Goal: Task Accomplishment & Management: Use online tool/utility

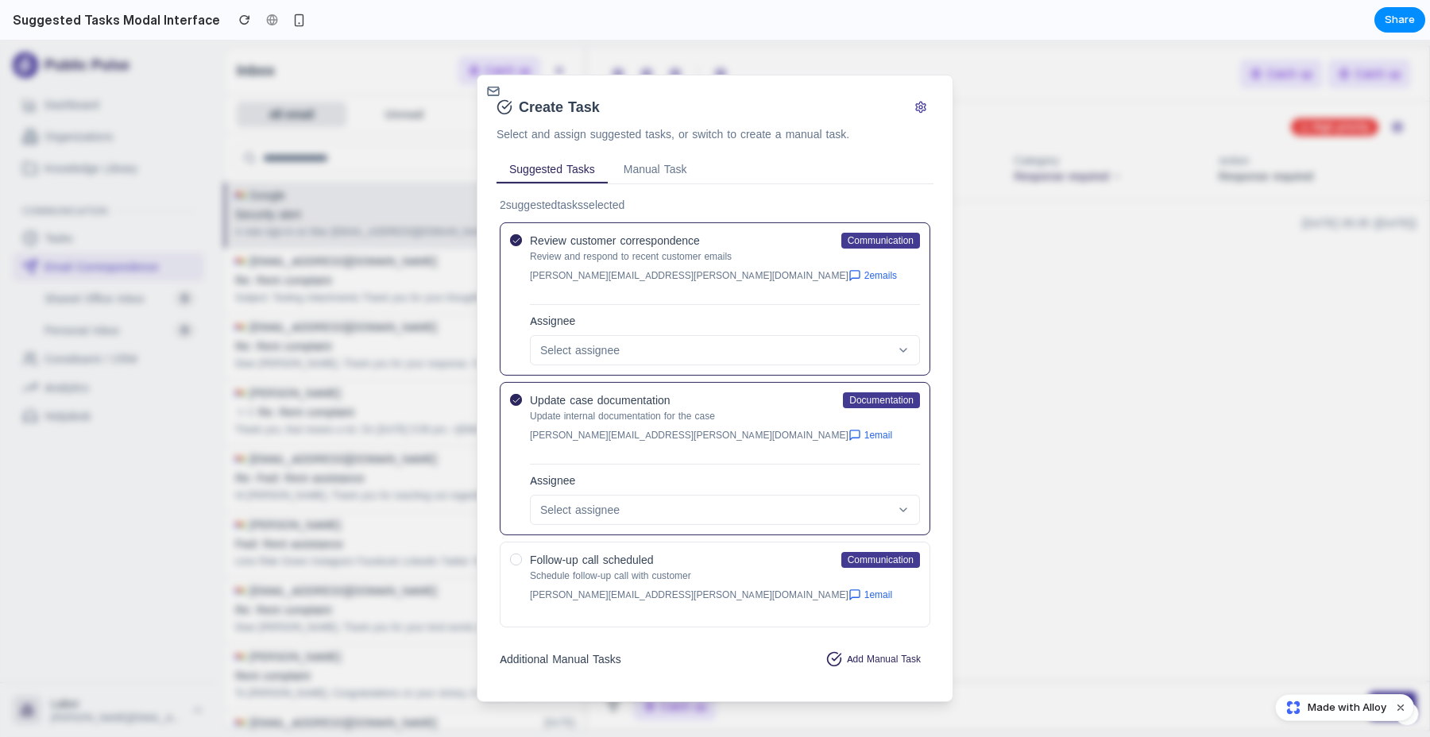
scroll to position [2, 0]
click at [592, 649] on h3 "Additional Manual Tasks" at bounding box center [561, 657] width 122 height 16
click at [864, 644] on button "Add Manual Task" at bounding box center [873, 656] width 114 height 25
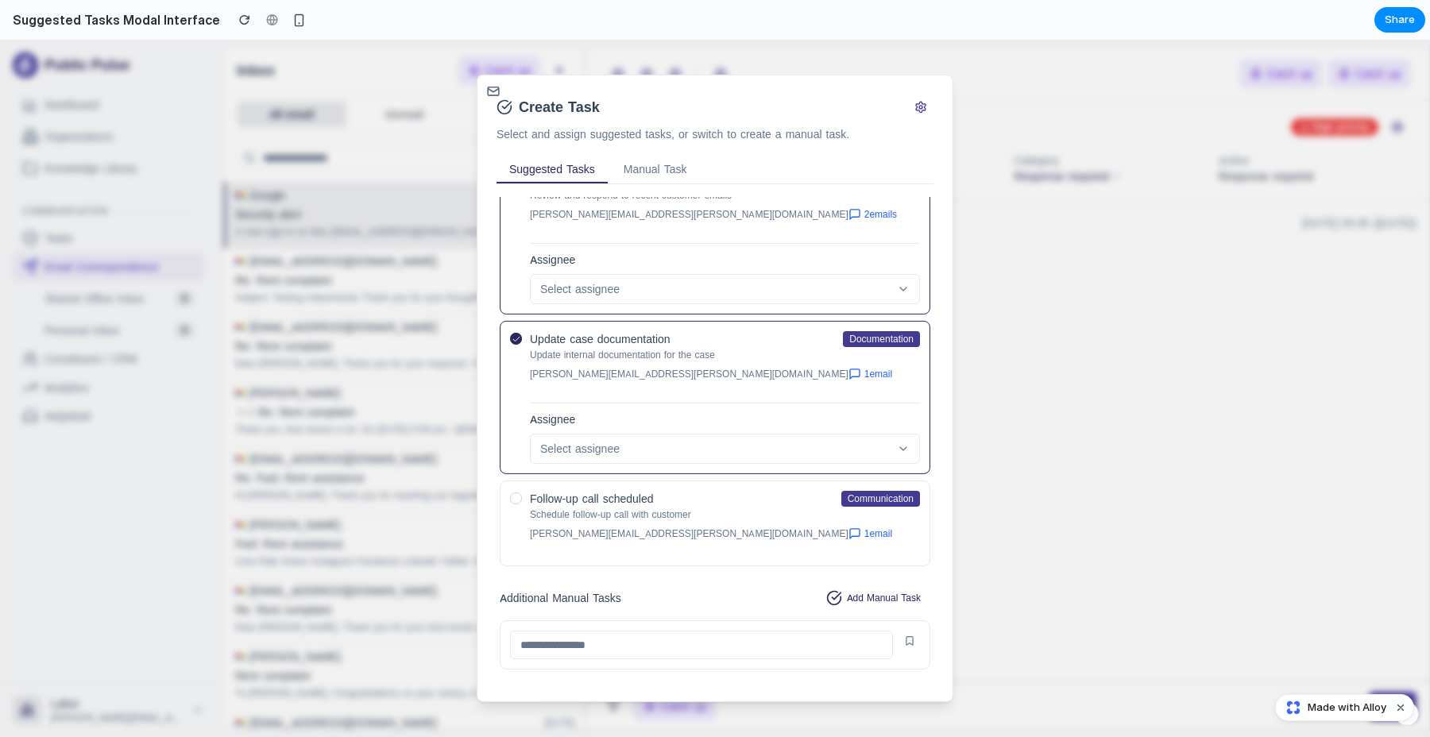
click at [718, 631] on input at bounding box center [701, 645] width 383 height 29
click at [868, 585] on button "Add Manual Task" at bounding box center [873, 597] width 114 height 25
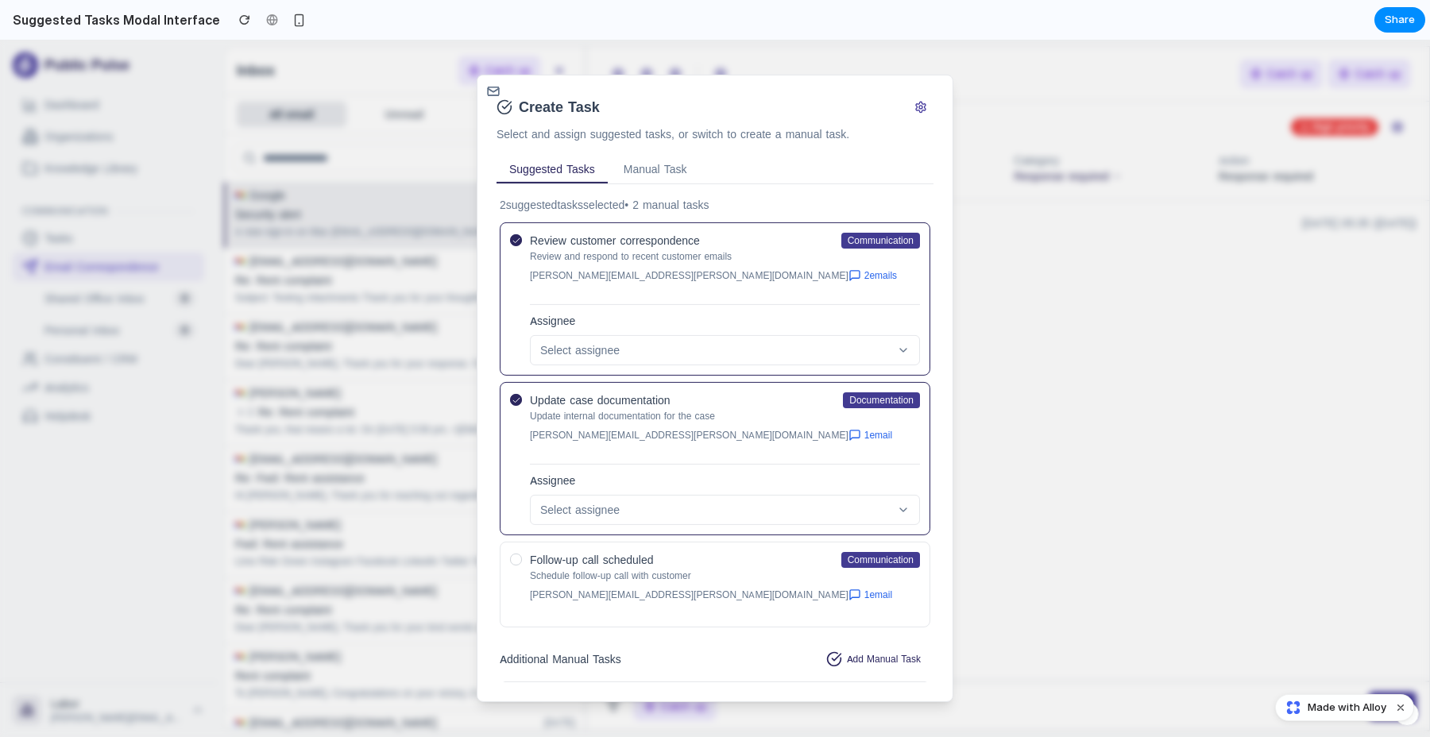
scroll to position [117, 0]
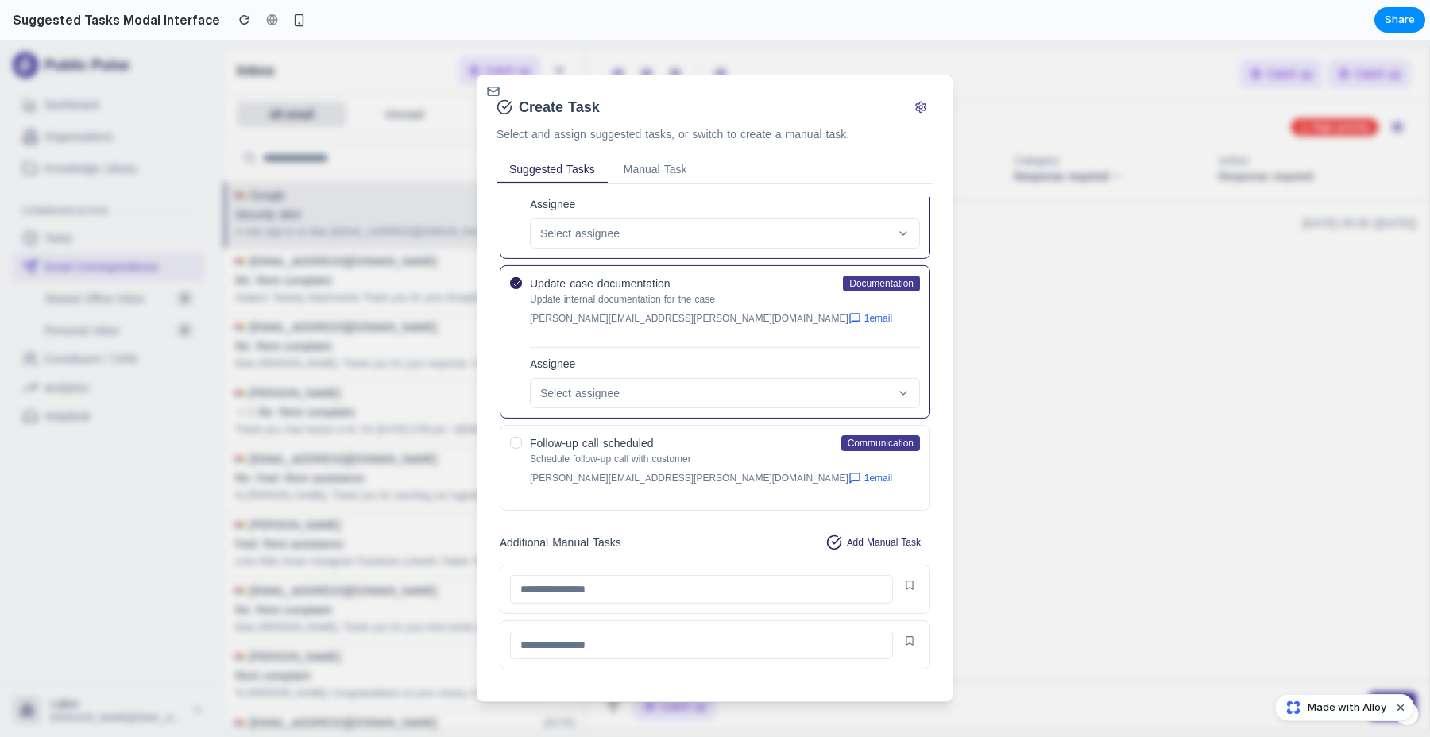
click at [606, 575] on input at bounding box center [701, 589] width 383 height 29
type input "*****"
click at [519, 437] on div at bounding box center [516, 443] width 12 height 12
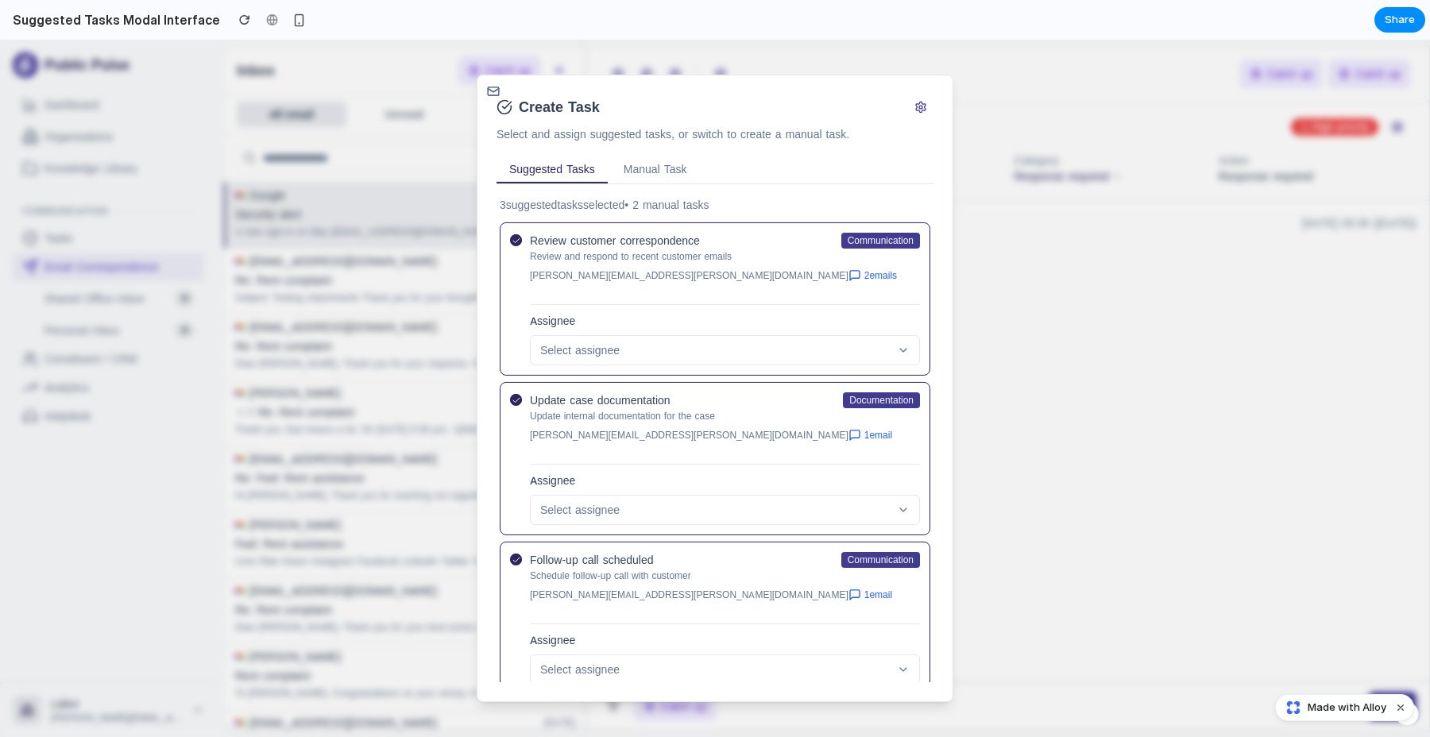
scroll to position [184, 0]
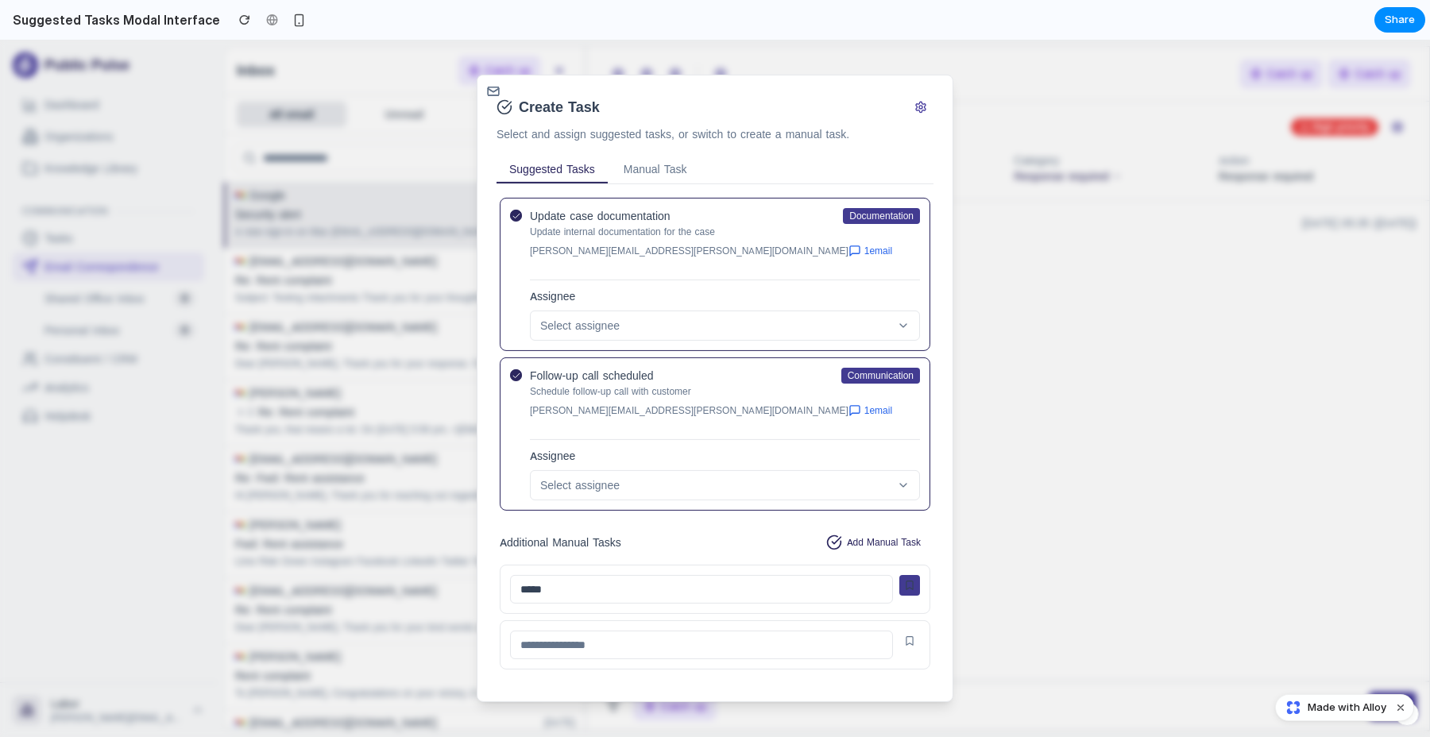
click at [912, 581] on icon "Remove task" at bounding box center [909, 585] width 6 height 9
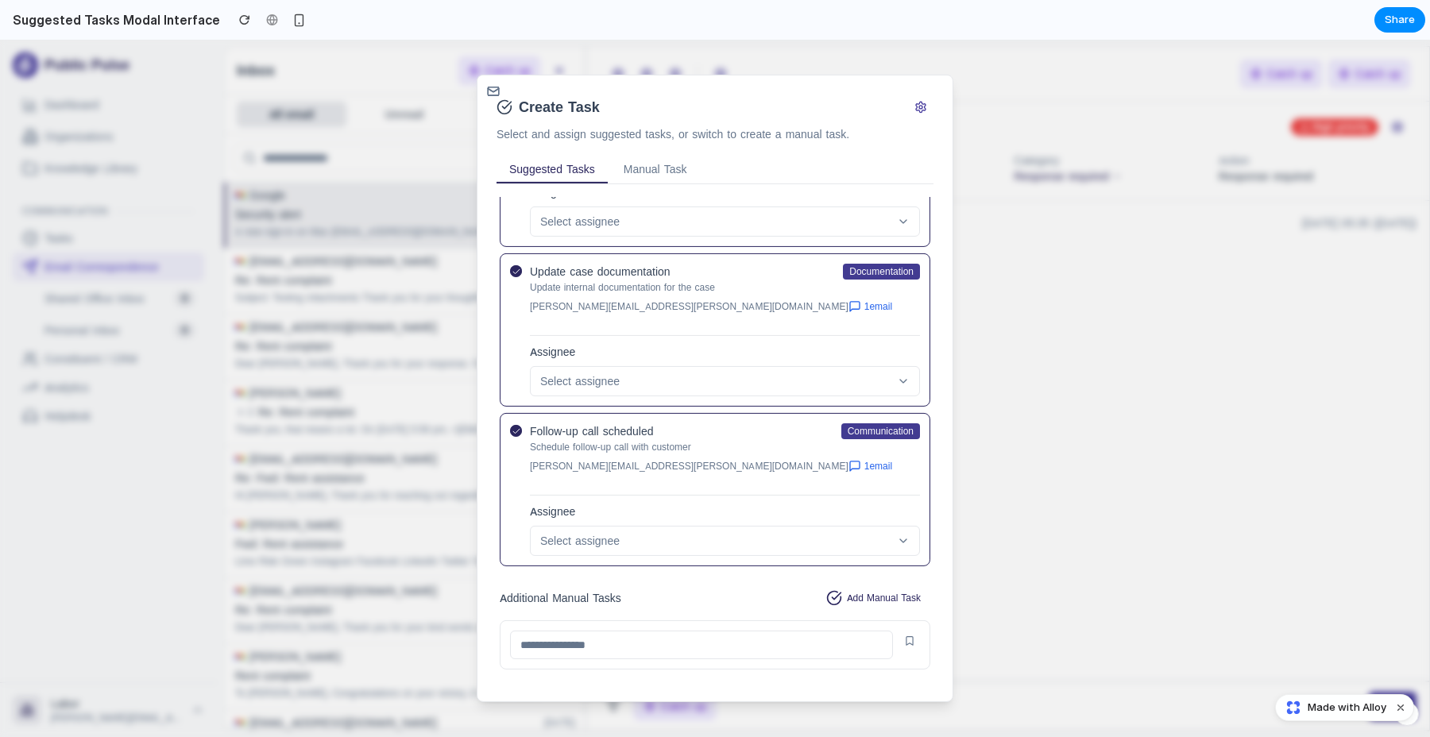
scroll to position [0, 0]
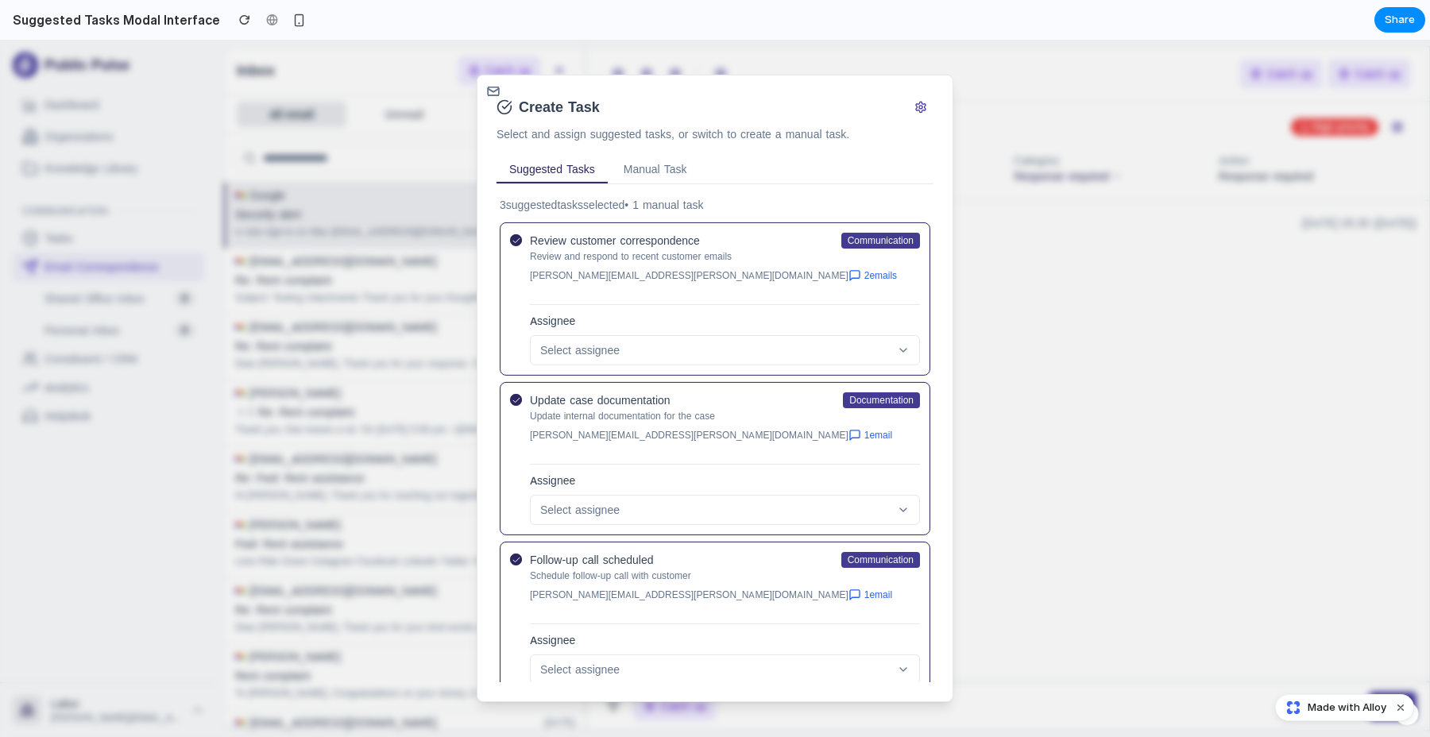
click at [889, 44] on div at bounding box center [715, 388] width 1430 height 697
